Goal: Transaction & Acquisition: Purchase product/service

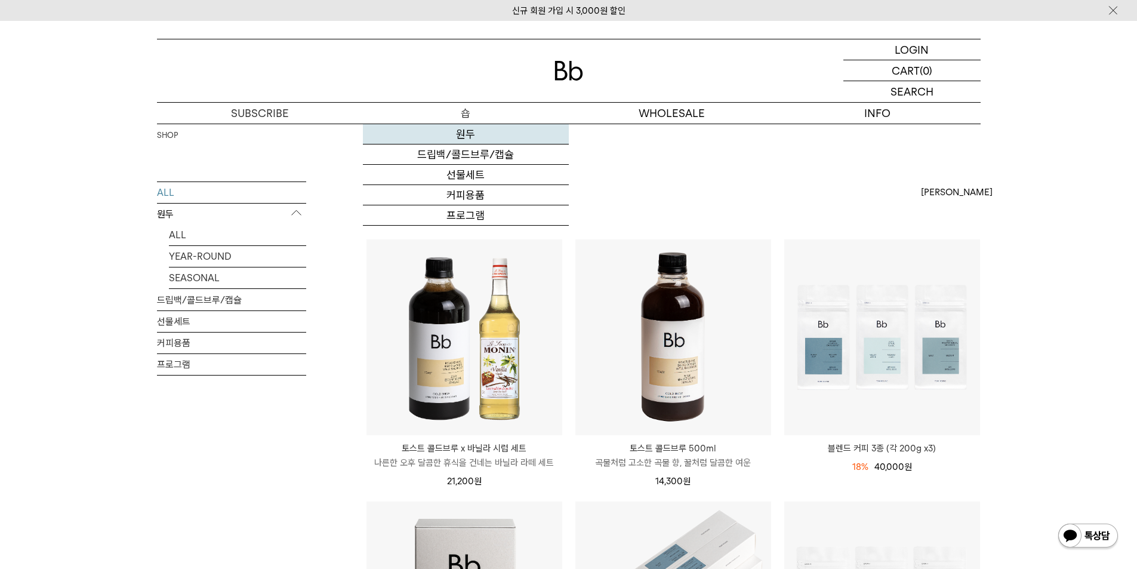
click at [472, 137] on link "원두" at bounding box center [466, 134] width 206 height 20
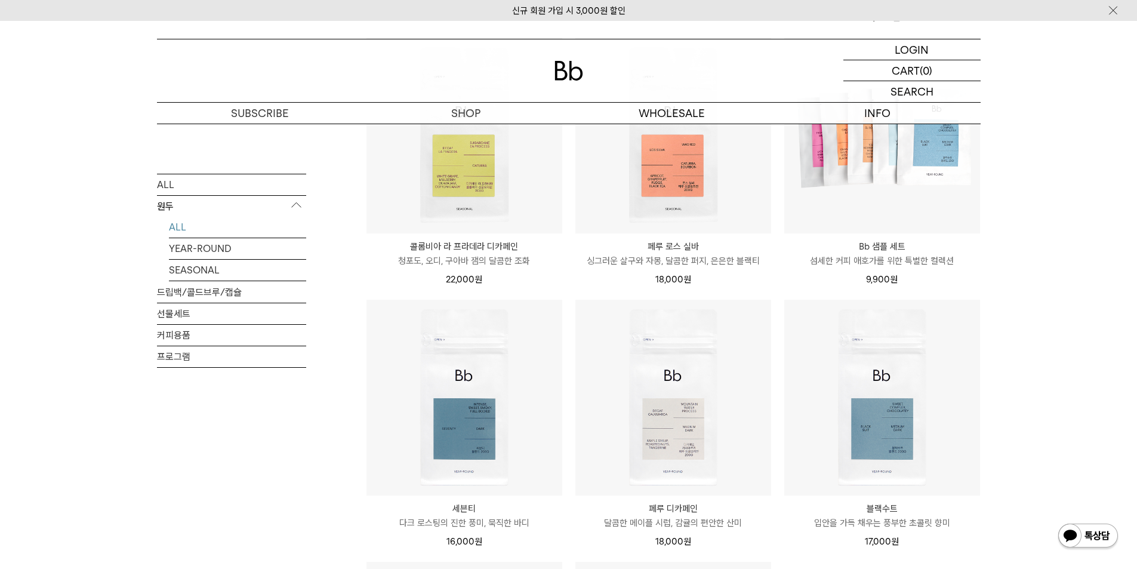
scroll to position [477, 0]
click at [1058, 374] on div "SHOP 원두 ALL 원두 ALL YEAR-ROUND SEASONAL 드립백/콜드브루/캡슐 선물세트 커피용품 프로그램 원두 최신순" at bounding box center [568, 294] width 1137 height 1297
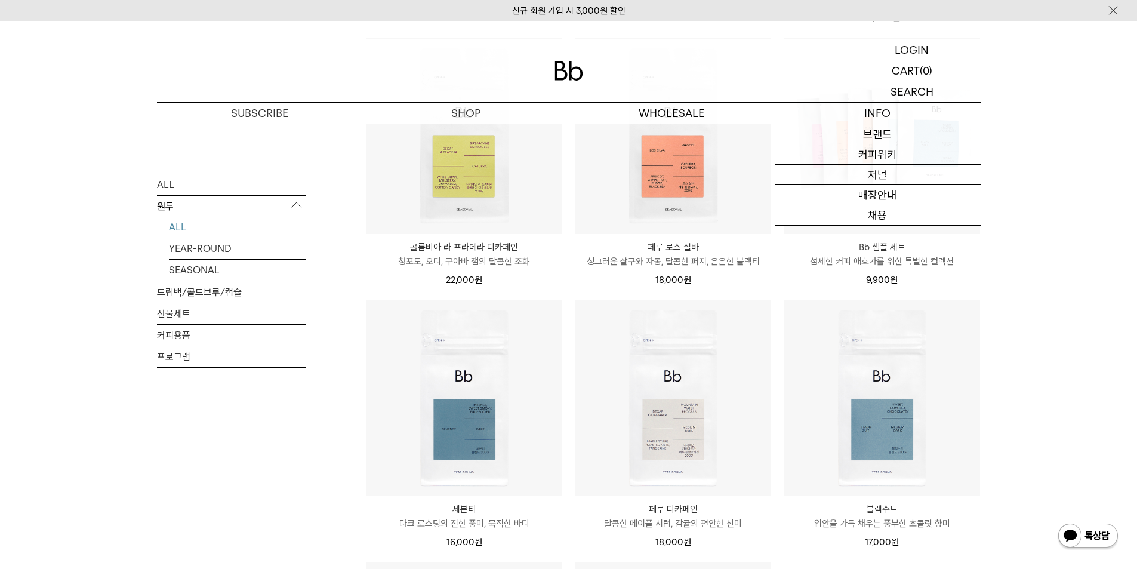
click at [1042, 256] on div "SHOP 원두 ALL 원두 ALL YEAR-ROUND SEASONAL 드립백/콜드브루/캡슐 선물세트 커피용품 프로그램 원두 최신순" at bounding box center [568, 294] width 1137 height 1297
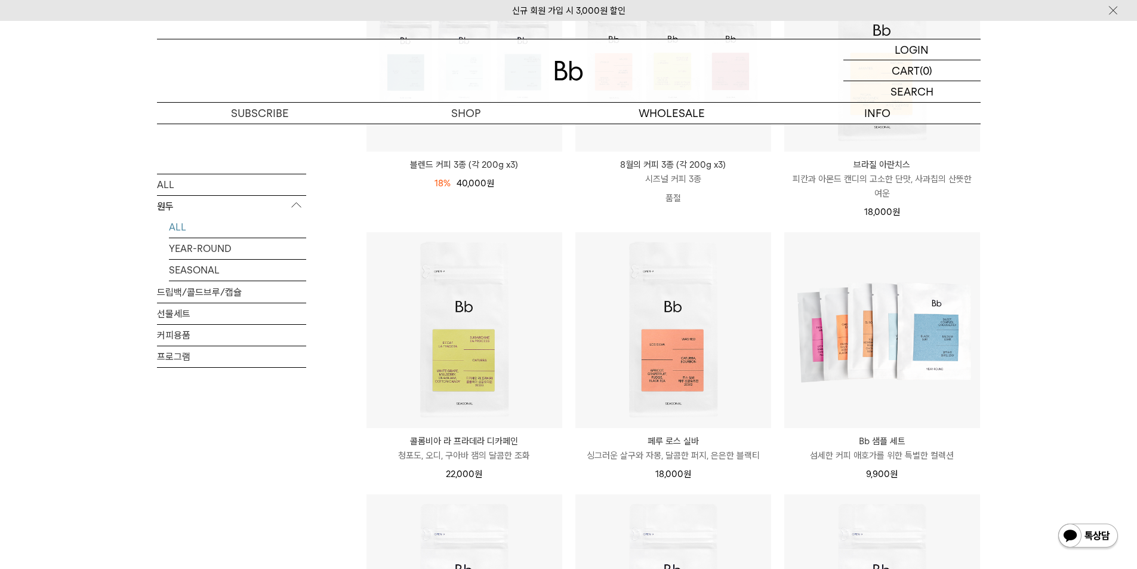
scroll to position [239, 0]
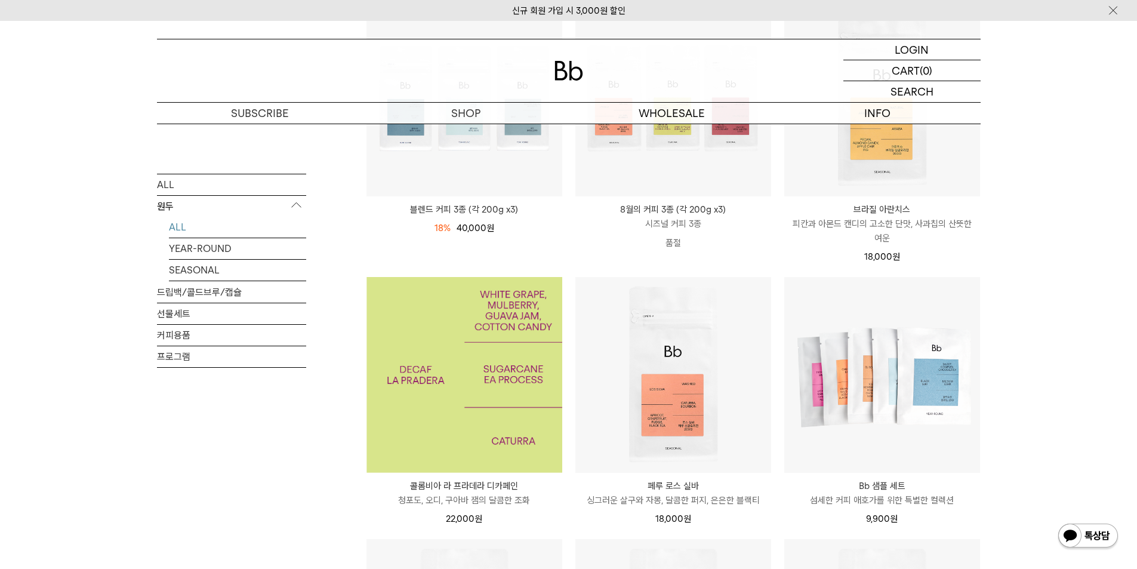
click at [495, 359] on img at bounding box center [464, 375] width 196 height 196
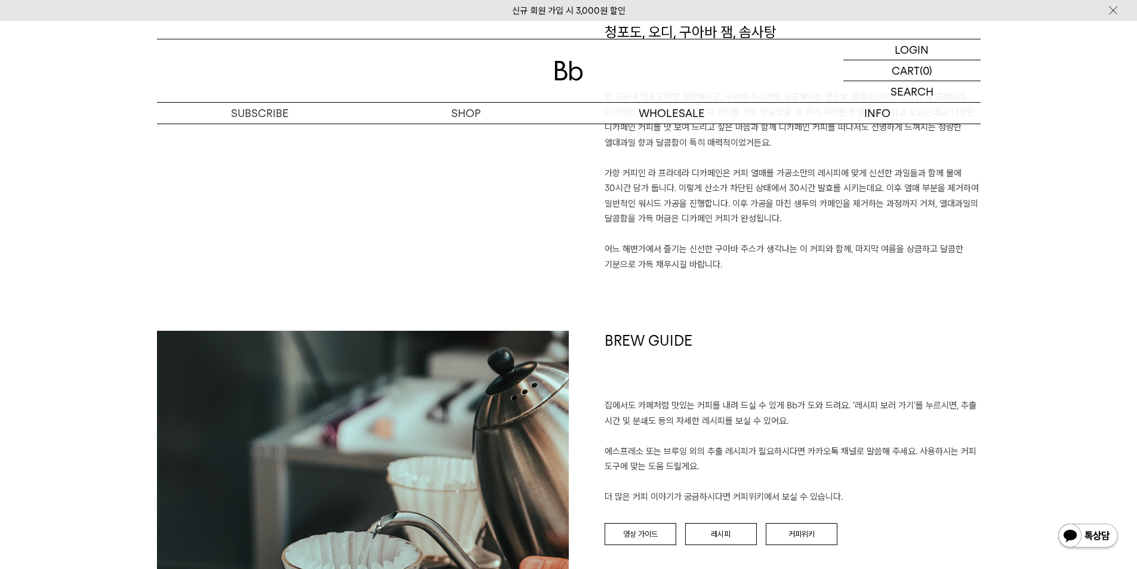
scroll to position [1015, 0]
